Goal: Task Accomplishment & Management: Manage account settings

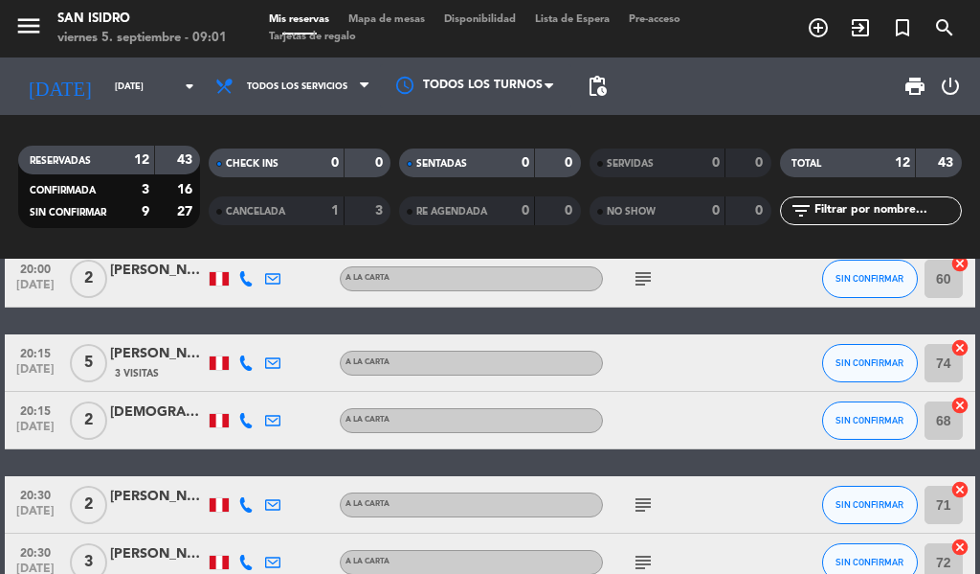
scroll to position [479, 0]
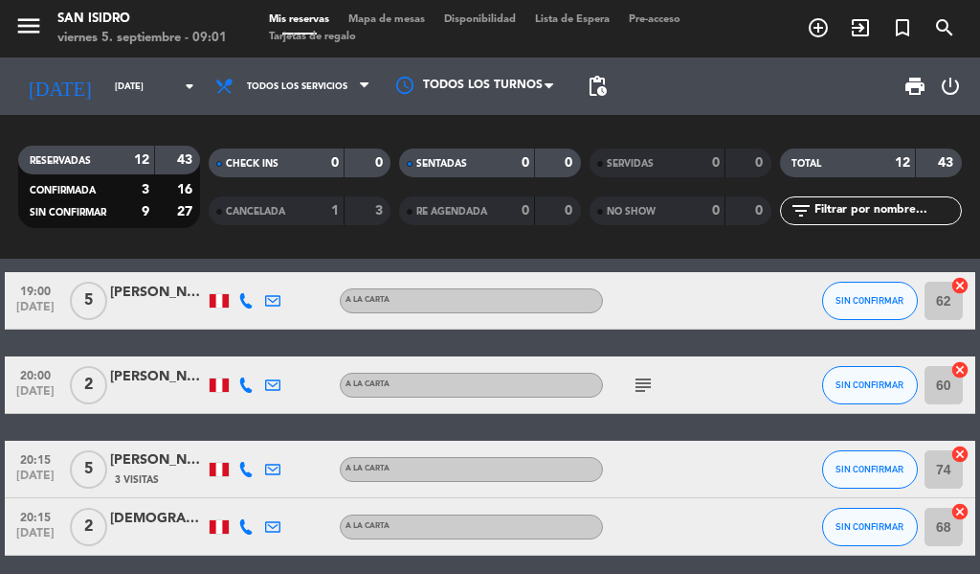
click at [146, 373] on div "[PERSON_NAME]" at bounding box center [158, 377] width 96 height 22
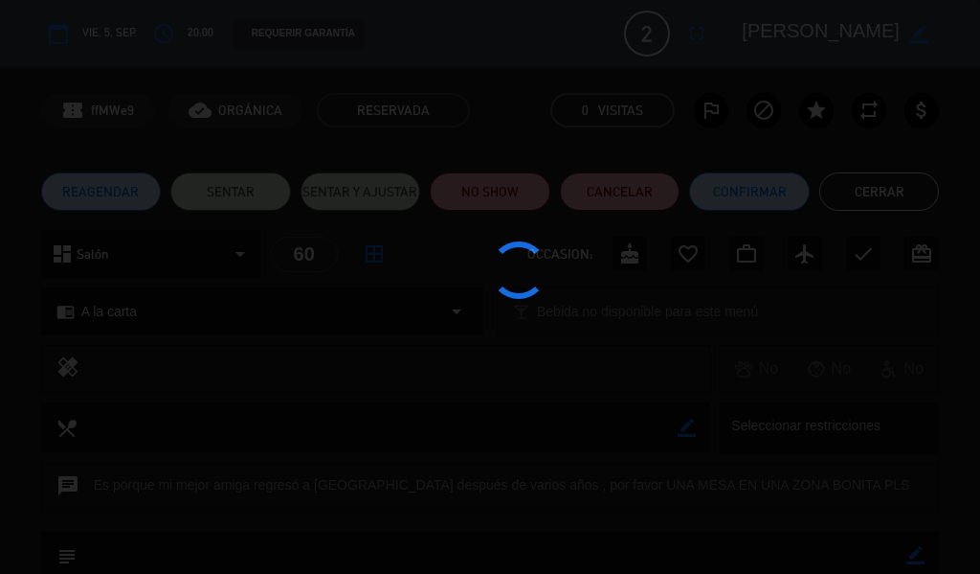
scroll to position [191, 0]
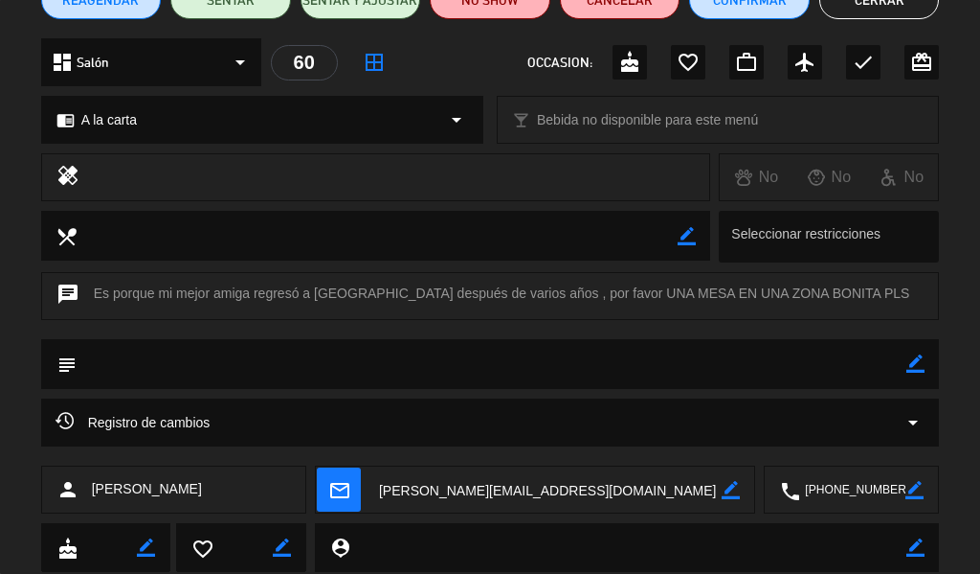
click at [851, 484] on textarea at bounding box center [852, 490] width 105 height 48
click at [495, 479] on textarea at bounding box center [548, 490] width 348 height 48
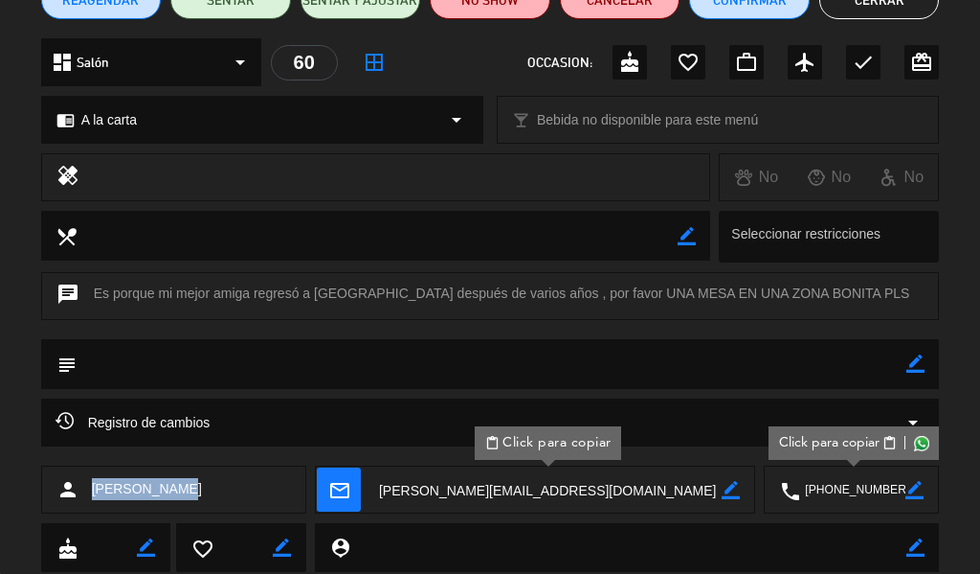
drag, startPoint x: 183, startPoint y: 494, endPoint x: 86, endPoint y: 496, distance: 96.7
click at [86, 496] on div "person [PERSON_NAME]" at bounding box center [173, 489] width 265 height 48
copy span "[PERSON_NAME]"
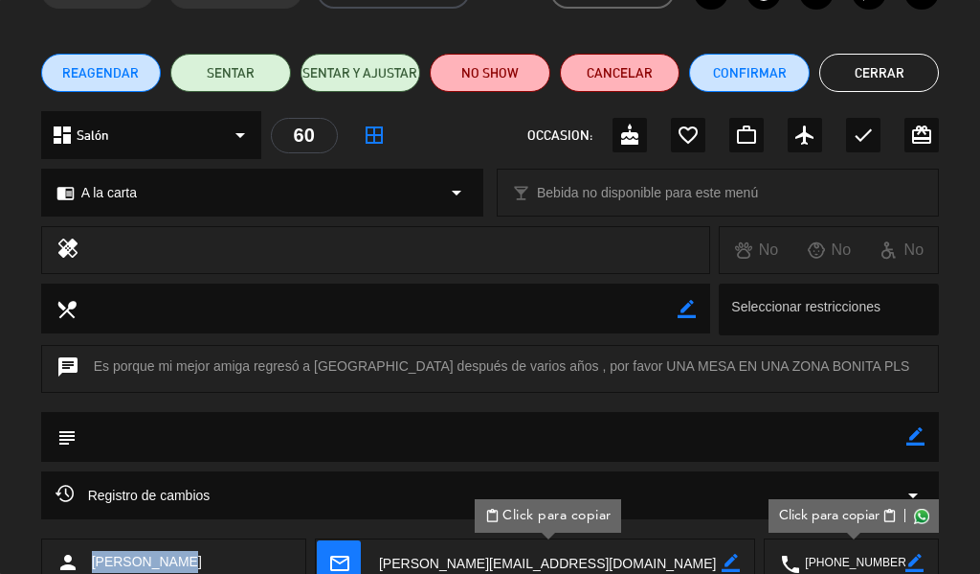
scroll to position [0, 0]
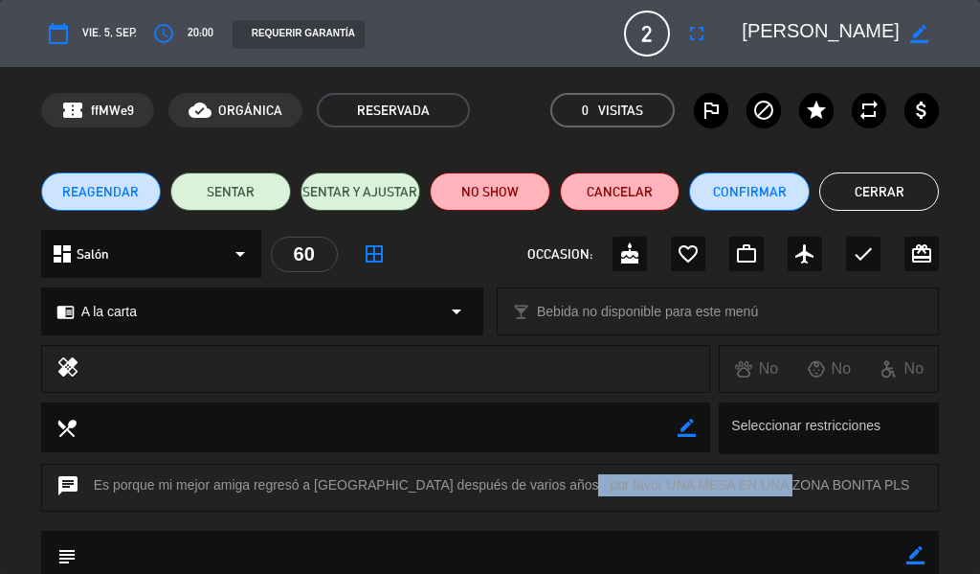
drag, startPoint x: 551, startPoint y: 487, endPoint x: 774, endPoint y: 484, distance: 222.1
click at [774, 484] on div "chat Es porque mi mejor amiga regresó a [GEOGRAPHIC_DATA] después de varios año…" at bounding box center [490, 487] width 899 height 48
copy div "UNA MESA EN UNA ZONA BONITA"
click at [867, 182] on button "Cerrar" at bounding box center [880, 191] width 121 height 38
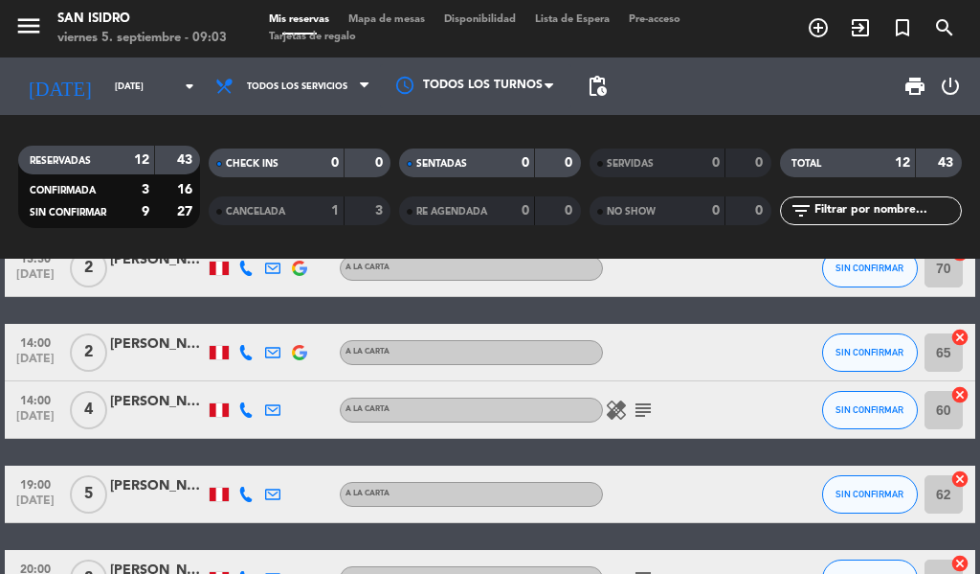
scroll to position [287, 0]
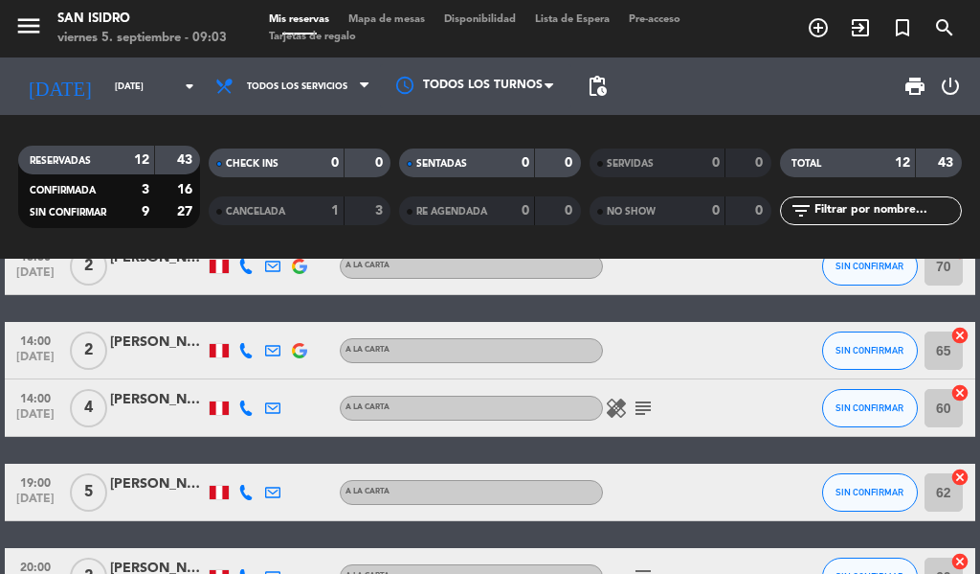
click at [153, 401] on div "[PERSON_NAME]" at bounding box center [158, 400] width 96 height 22
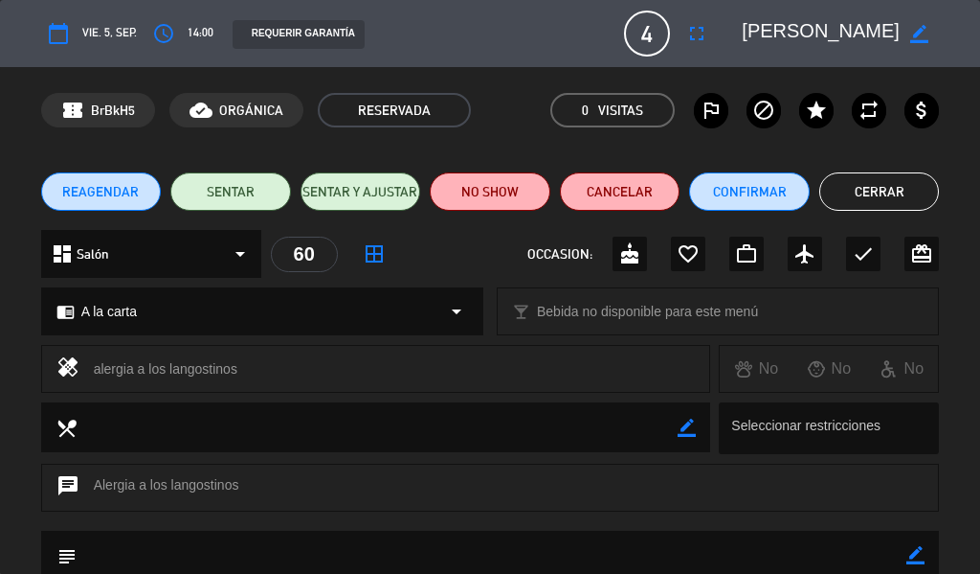
scroll to position [191, 0]
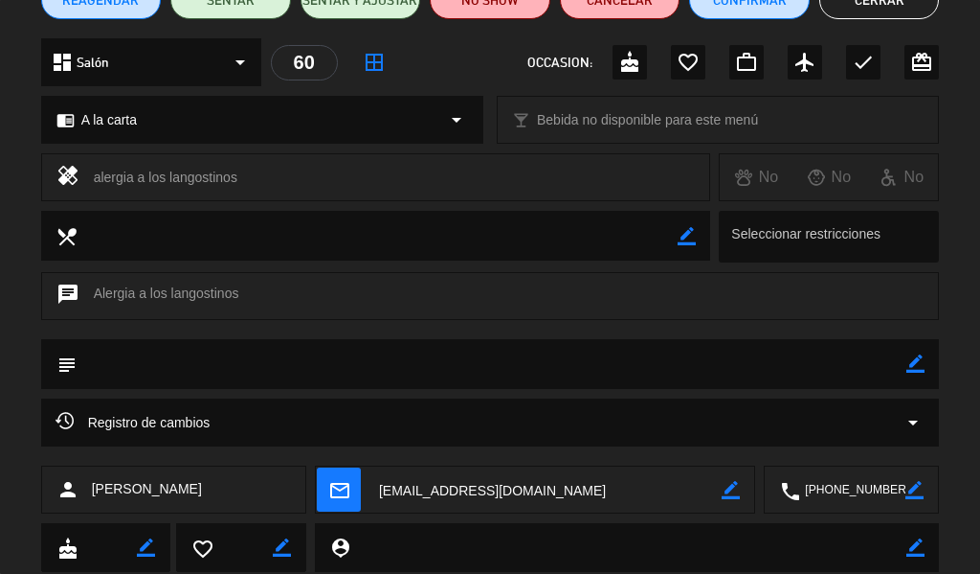
click at [842, 505] on textarea at bounding box center [852, 490] width 105 height 48
click at [441, 505] on textarea at bounding box center [548, 490] width 348 height 48
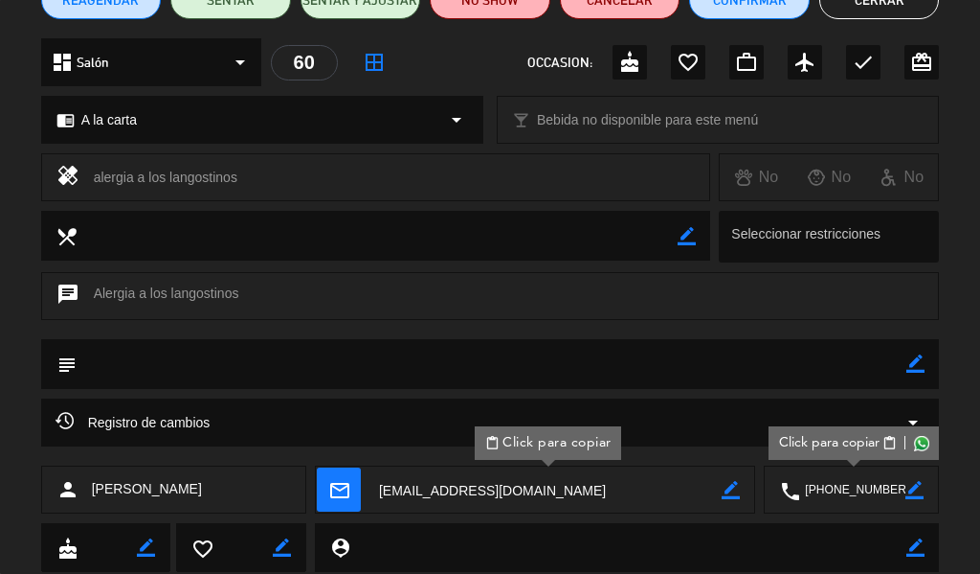
drag, startPoint x: 234, startPoint y: 485, endPoint x: 80, endPoint y: 497, distance: 153.6
click at [80, 497] on div "person [PERSON_NAME]" at bounding box center [173, 489] width 265 height 48
copy div "[PERSON_NAME]"
click at [229, 494] on div "person [PERSON_NAME]" at bounding box center [173, 489] width 265 height 48
drag, startPoint x: 233, startPoint y: 493, endPoint x: 86, endPoint y: 497, distance: 146.5
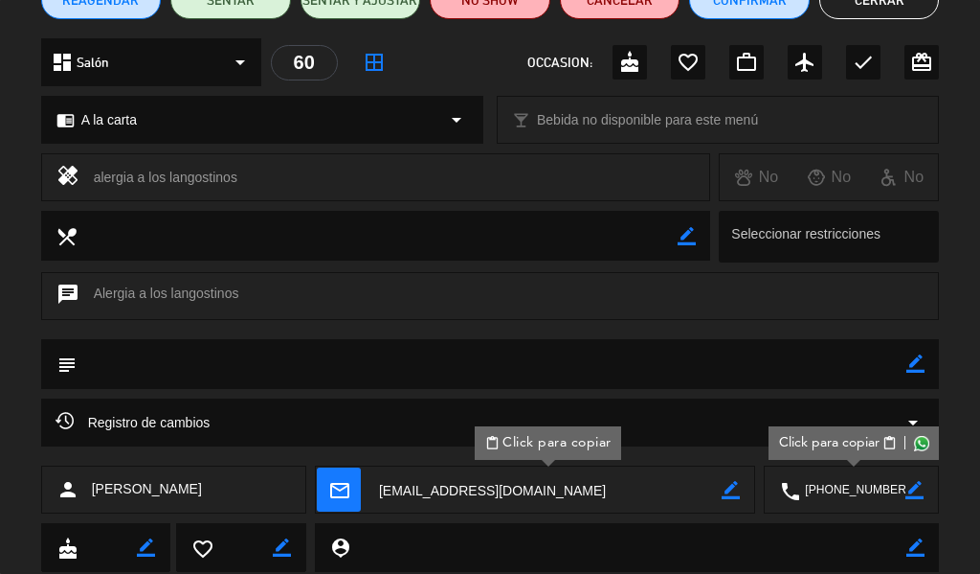
click at [86, 497] on div "person [PERSON_NAME]" at bounding box center [173, 489] width 265 height 48
copy span "[PERSON_NAME]"
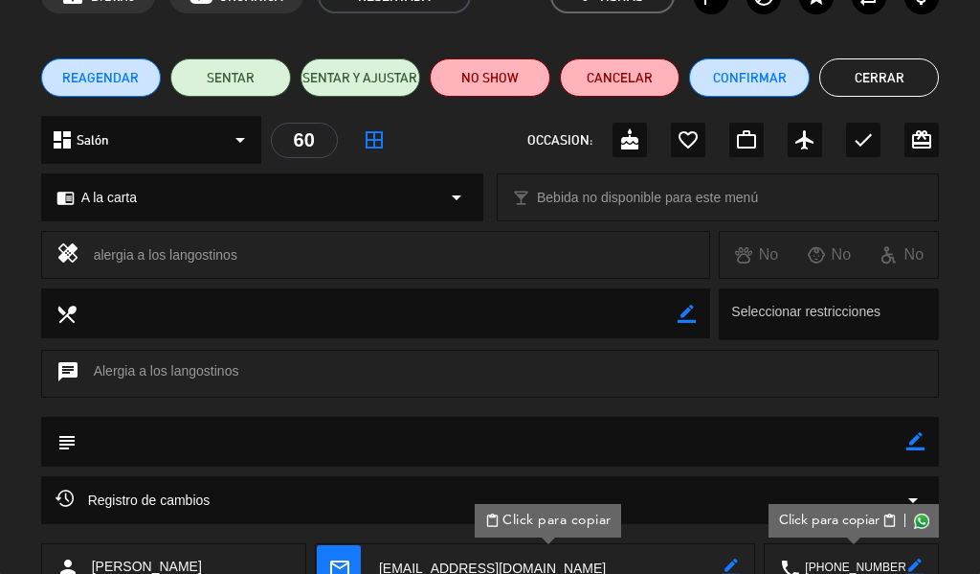
scroll to position [0, 0]
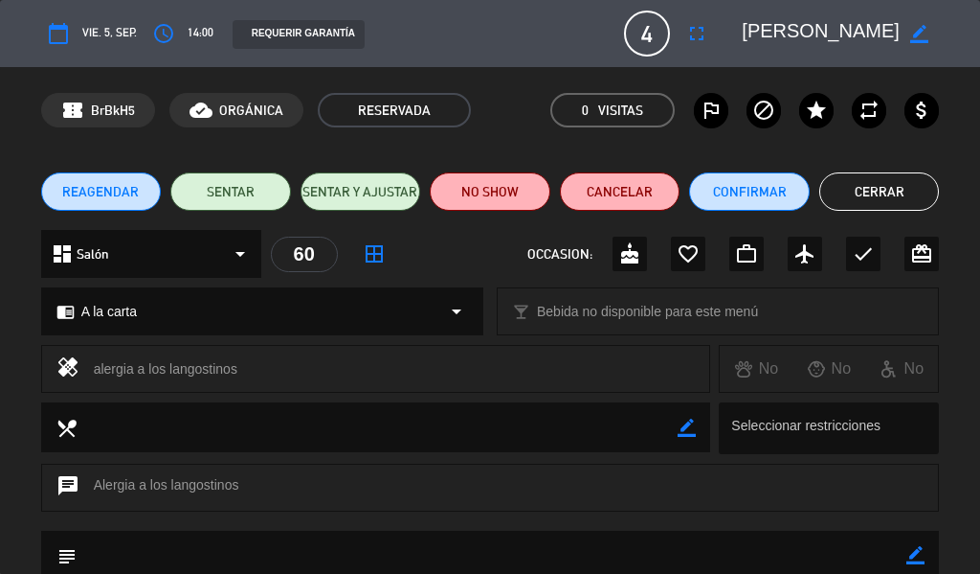
click at [881, 192] on button "Cerrar" at bounding box center [880, 191] width 121 height 38
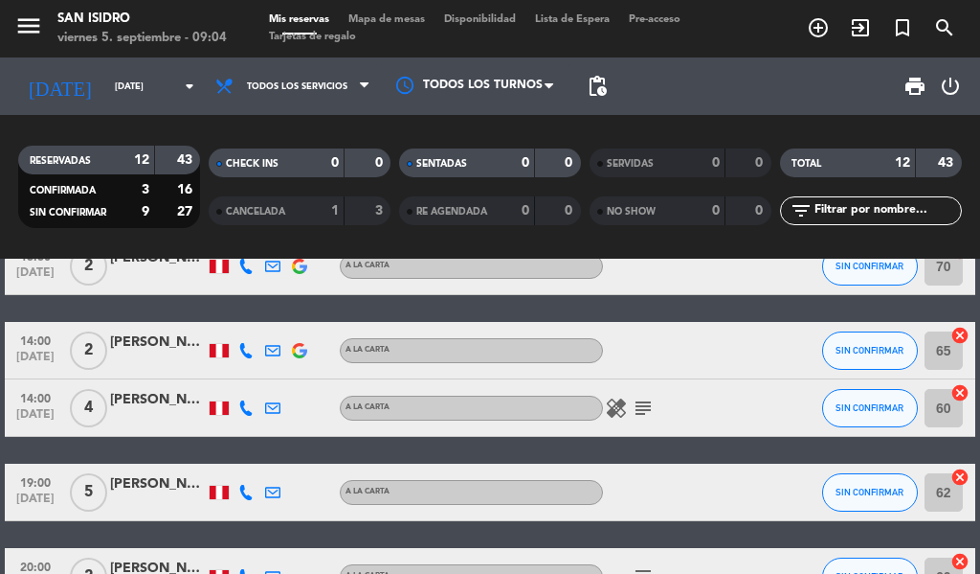
click at [139, 338] on div "[PERSON_NAME] y [PERSON_NAME]" at bounding box center [158, 342] width 96 height 22
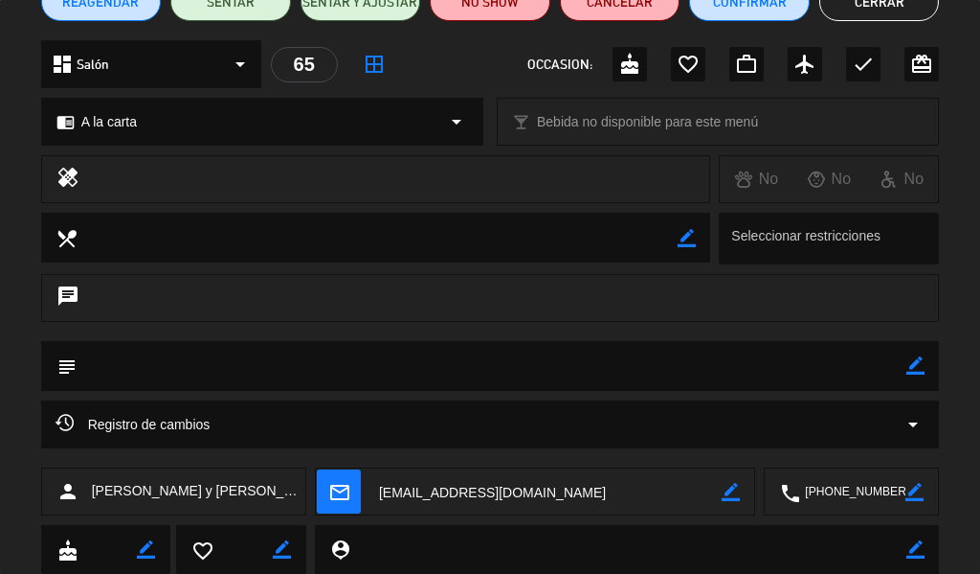
scroll to position [191, 0]
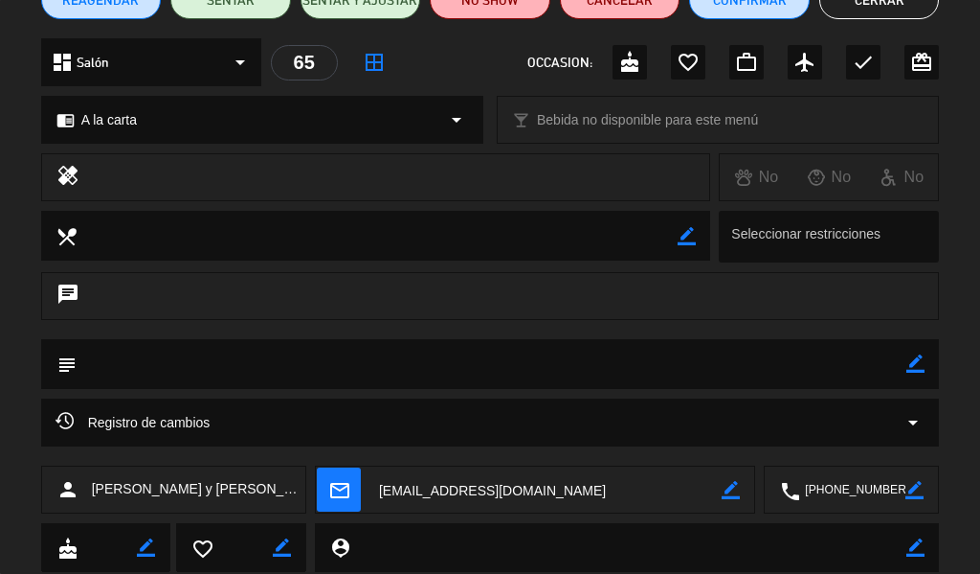
click at [846, 485] on textarea at bounding box center [852, 490] width 105 height 48
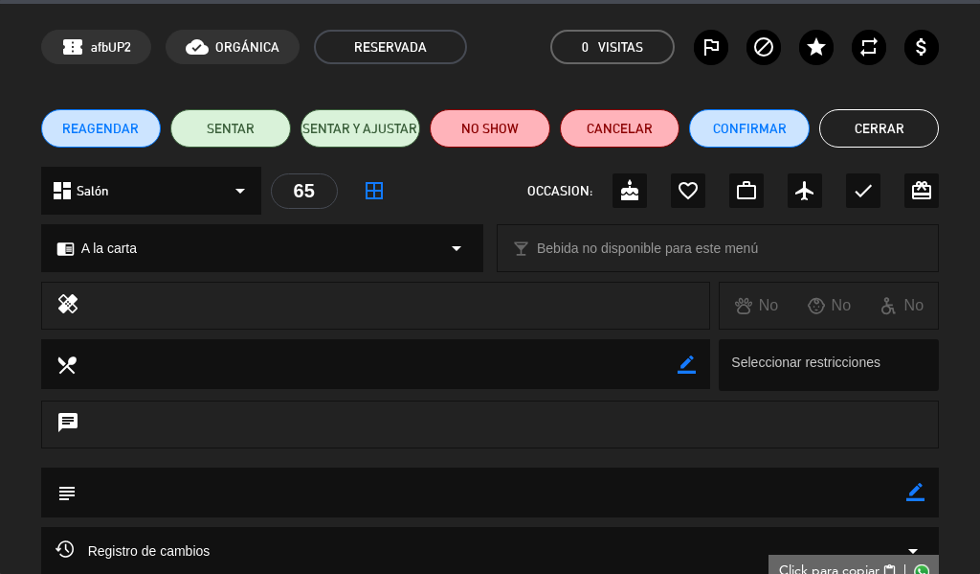
scroll to position [0, 0]
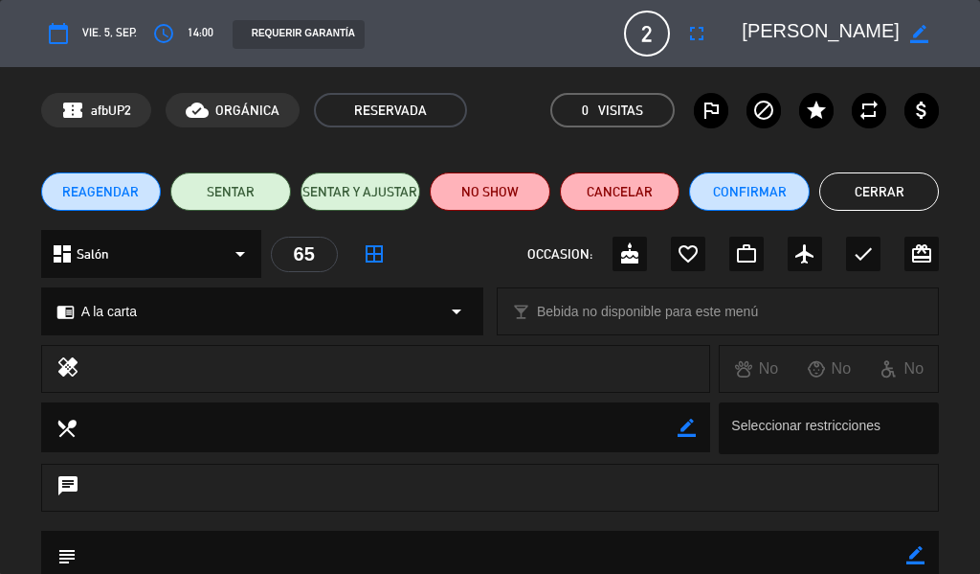
click at [862, 203] on button "Cerrar" at bounding box center [880, 191] width 121 height 38
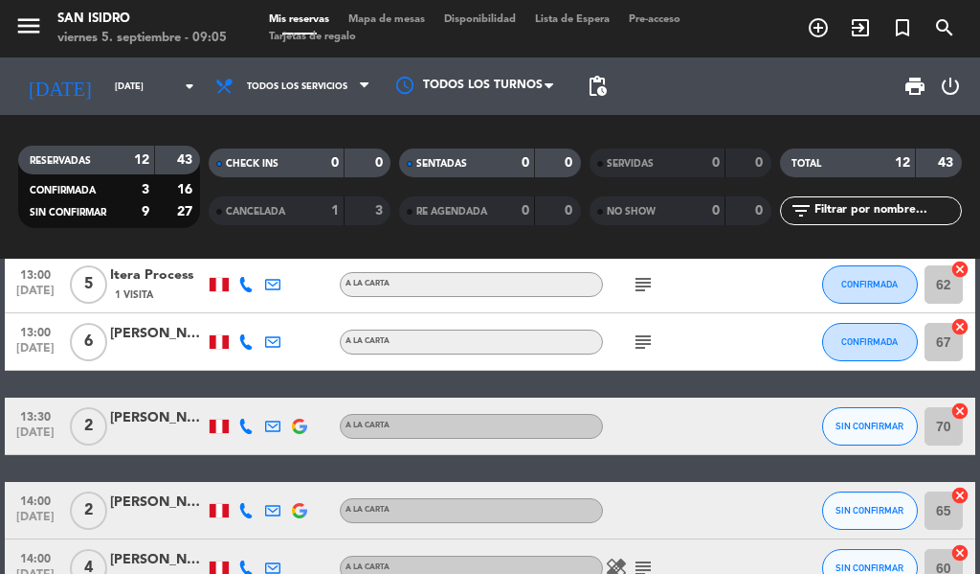
scroll to position [287, 0]
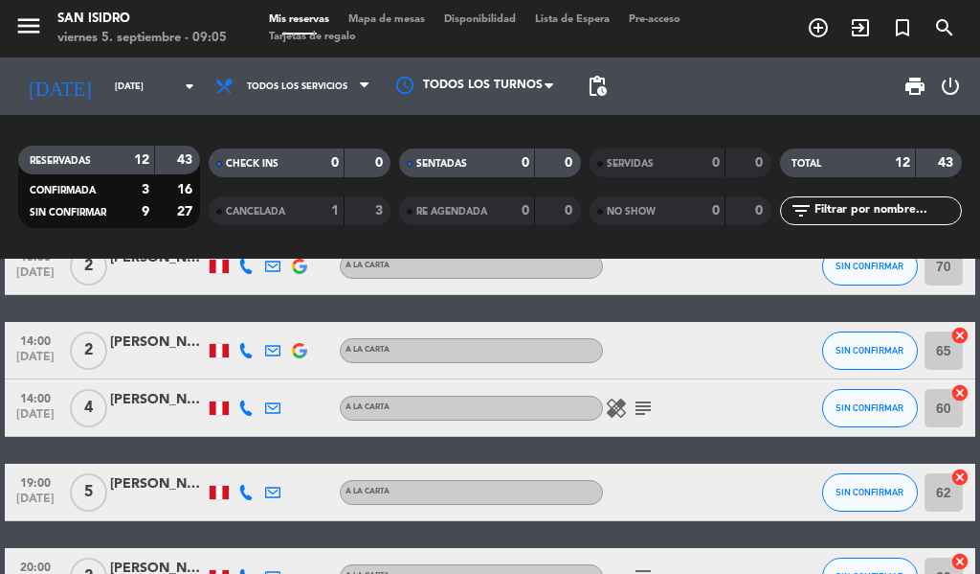
click at [154, 409] on div "[PERSON_NAME]" at bounding box center [158, 400] width 96 height 22
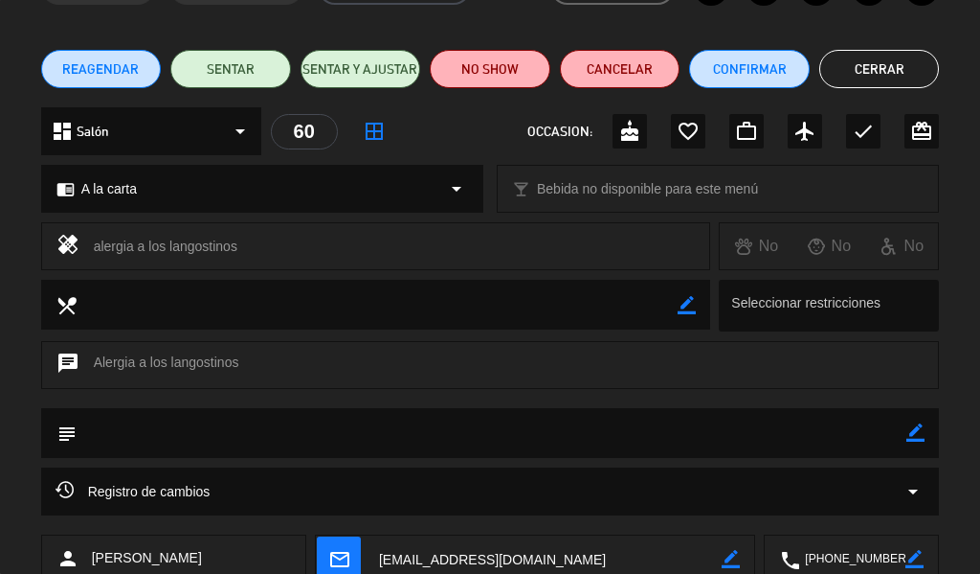
scroll to position [191, 0]
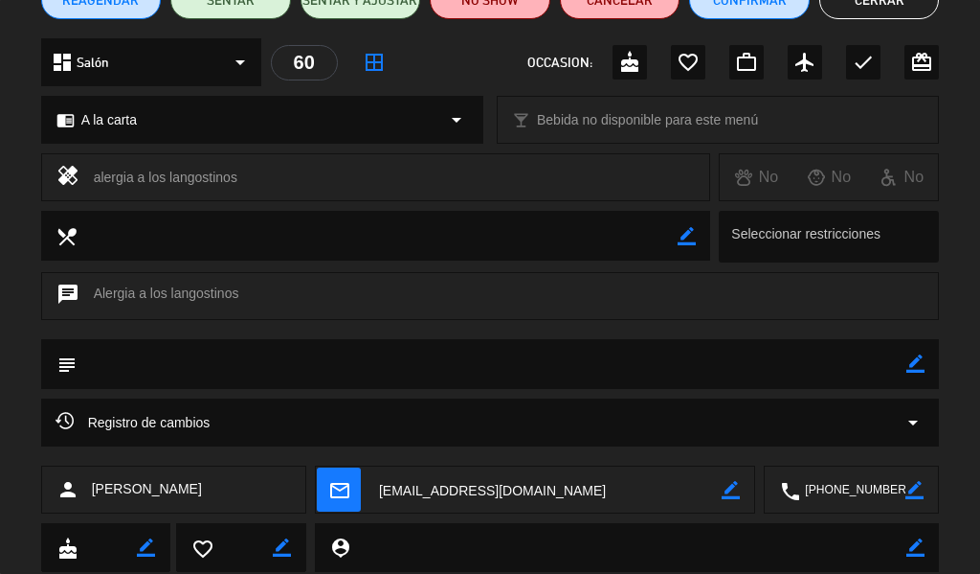
drag, startPoint x: 278, startPoint y: 285, endPoint x: 236, endPoint y: 289, distance: 41.3
click at [236, 289] on div "chat Alergia a los langostinos" at bounding box center [490, 296] width 899 height 48
copy div "Alergia a los langostinos"
